Goal: Task Accomplishment & Management: Complete application form

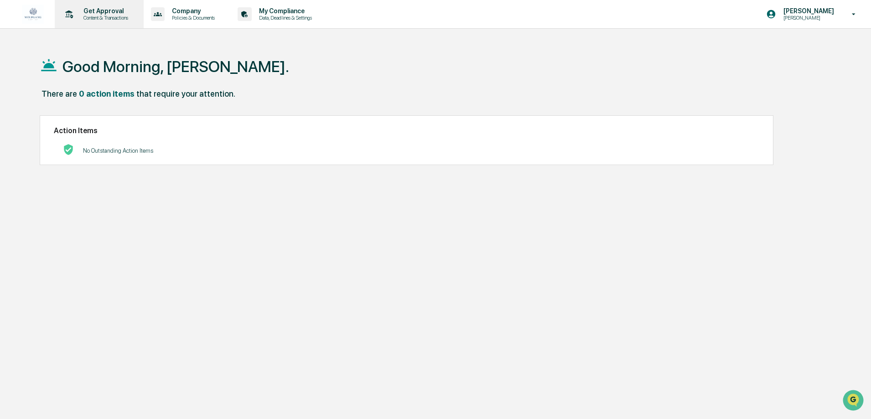
click at [109, 14] on p "Get Approval" at bounding box center [104, 10] width 57 height 7
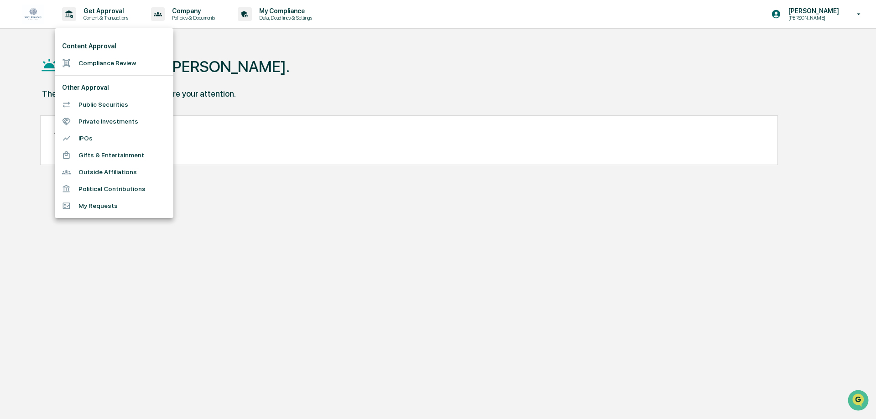
click at [57, 179] on li "Compliance Review" at bounding box center [37, 183] width 39 height 9
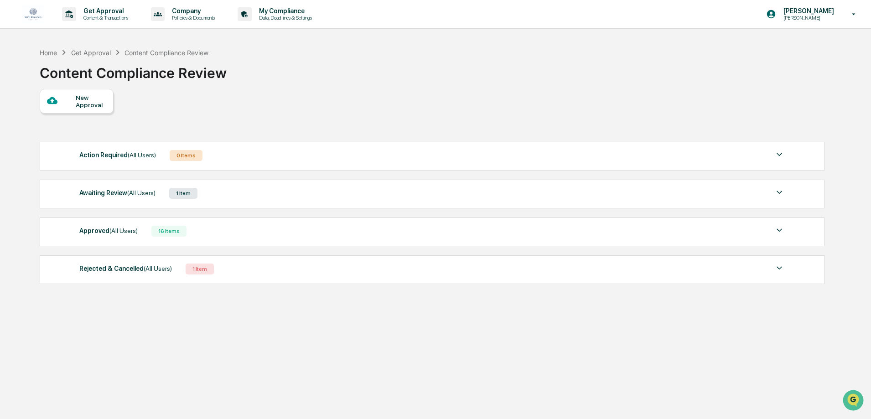
click at [93, 99] on div "New Approval" at bounding box center [91, 101] width 31 height 15
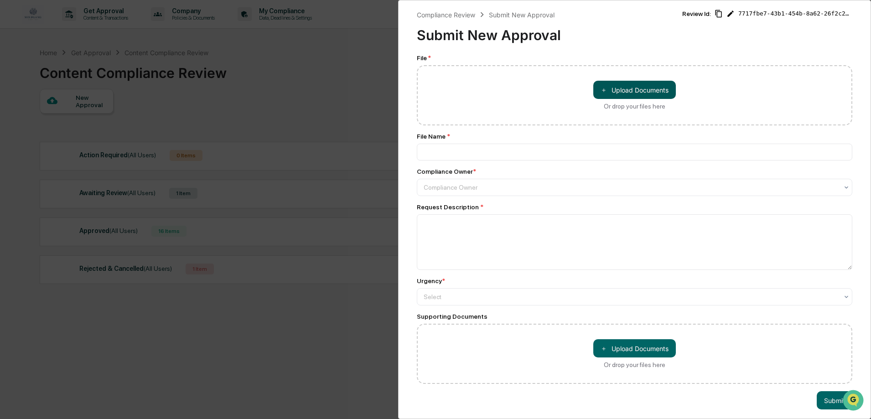
click at [611, 85] on button "＋ Upload Documents" at bounding box center [635, 90] width 83 height 18
type input "**********"
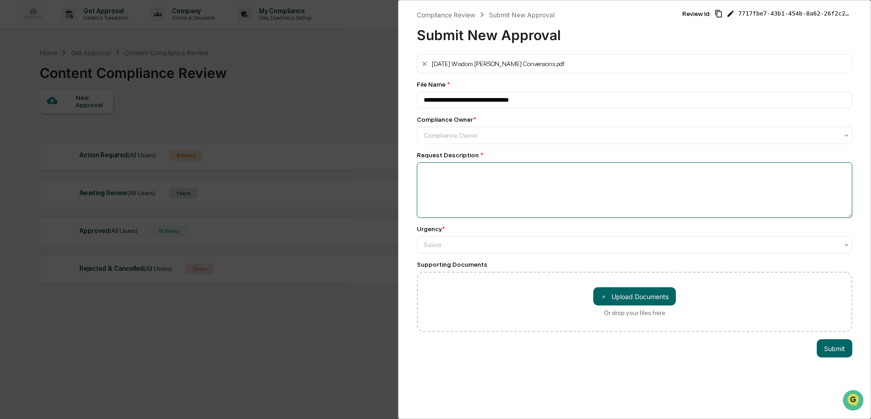
click at [434, 177] on textarea at bounding box center [635, 190] width 436 height 56
type textarea "**********"
click at [456, 140] on div at bounding box center [631, 135] width 415 height 9
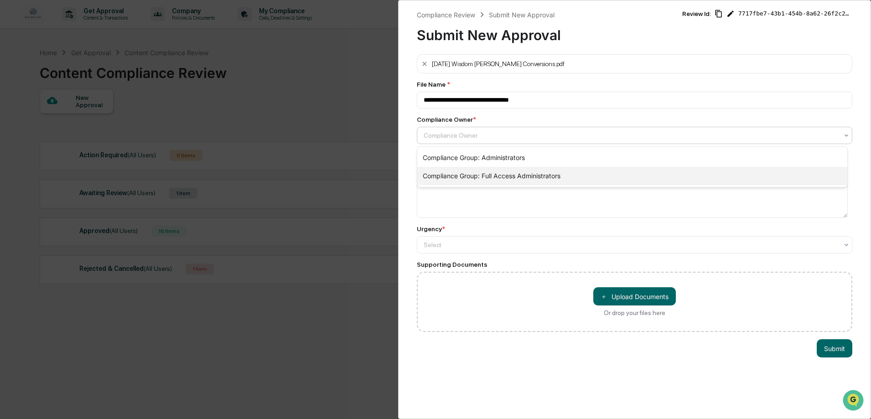
click at [448, 176] on div "Compliance Group: Full Access Administrators" at bounding box center [632, 176] width 430 height 18
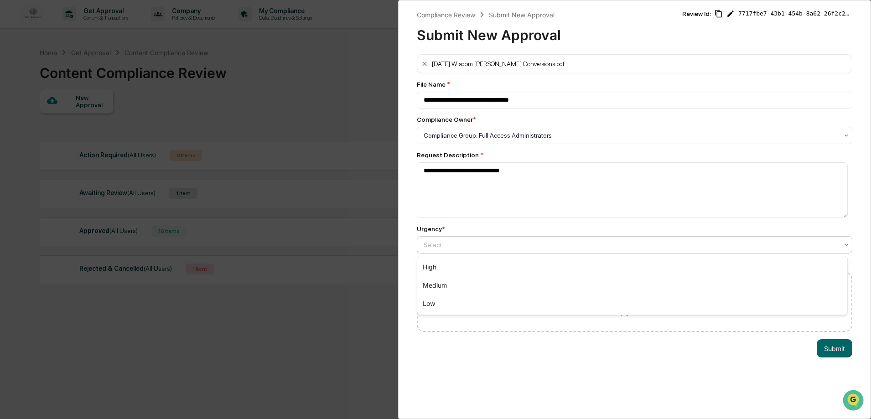
click at [545, 247] on div at bounding box center [631, 244] width 415 height 9
click at [487, 291] on div "Medium" at bounding box center [632, 286] width 430 height 18
click at [833, 348] on button "Submit" at bounding box center [835, 348] width 36 height 18
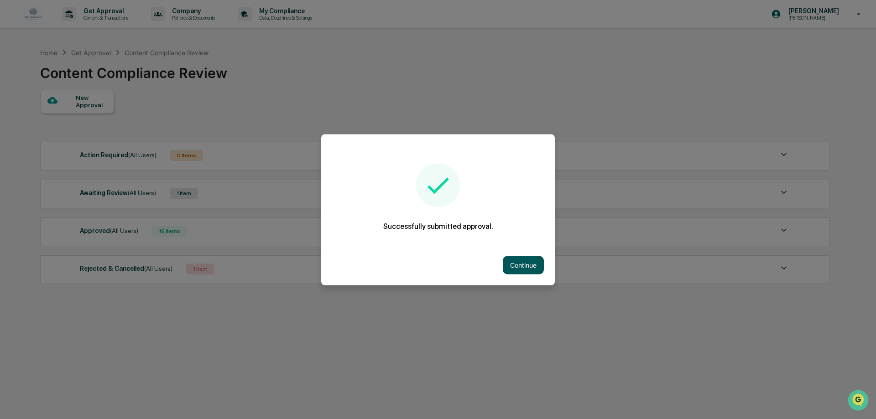
click at [509, 261] on button "Continue" at bounding box center [523, 265] width 41 height 18
